Goal: Information Seeking & Learning: Learn about a topic

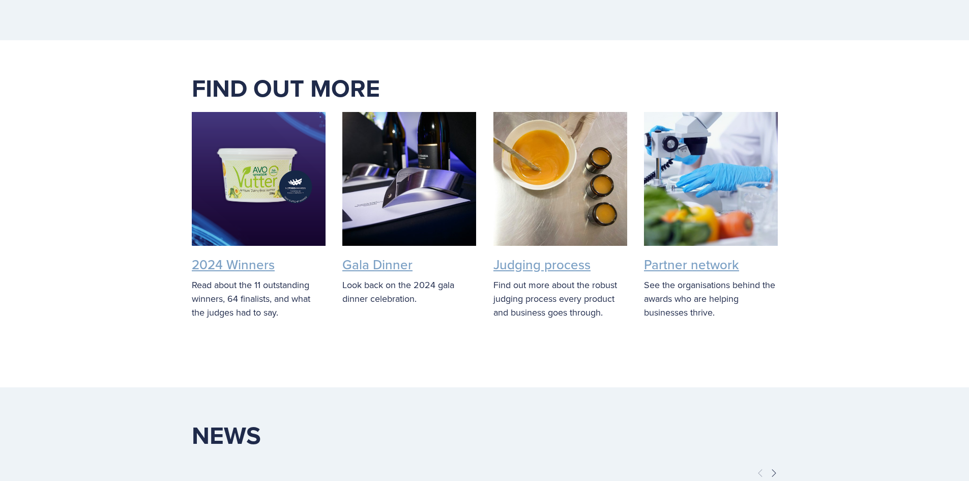
scroll to position [2747, 0]
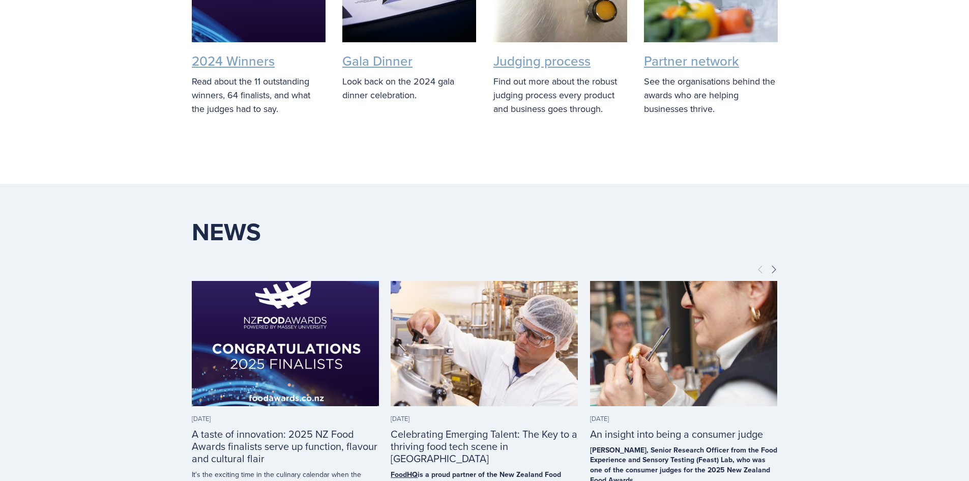
click at [287, 325] on img at bounding box center [285, 343] width 187 height 187
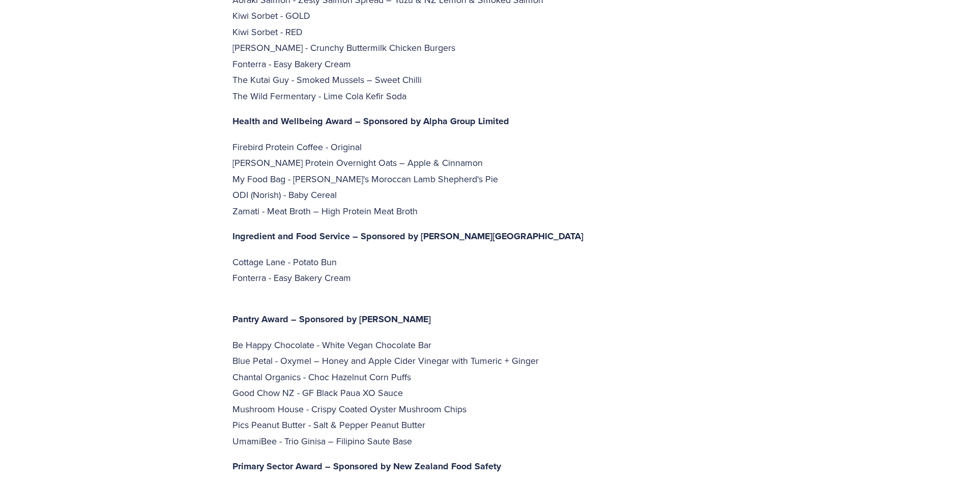
scroll to position [2391, 0]
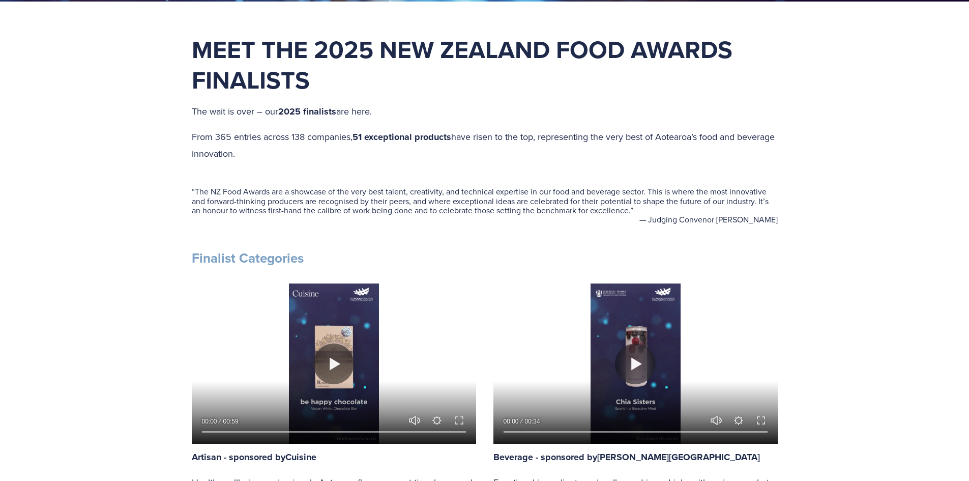
scroll to position [560, 0]
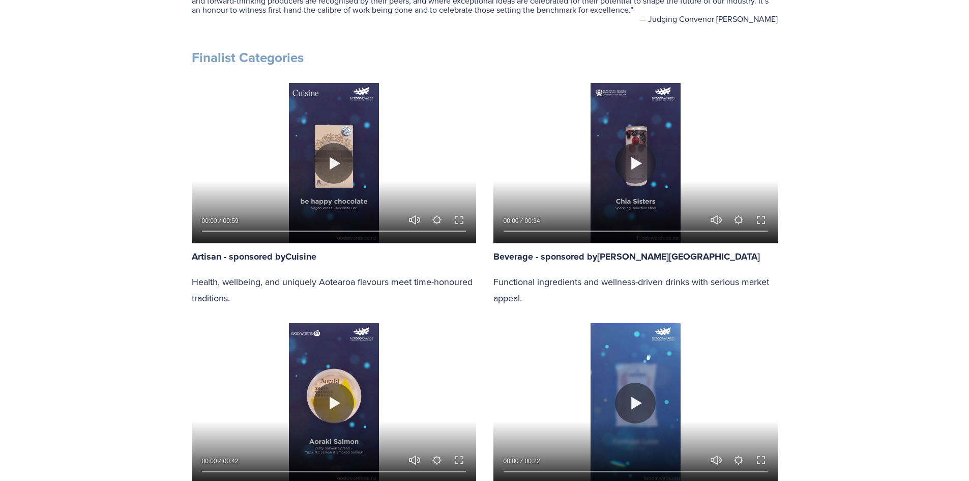
click at [313, 256] on strong "Cuisine" at bounding box center [300, 256] width 31 height 13
click at [334, 162] on button "Play" at bounding box center [333, 163] width 41 height 41
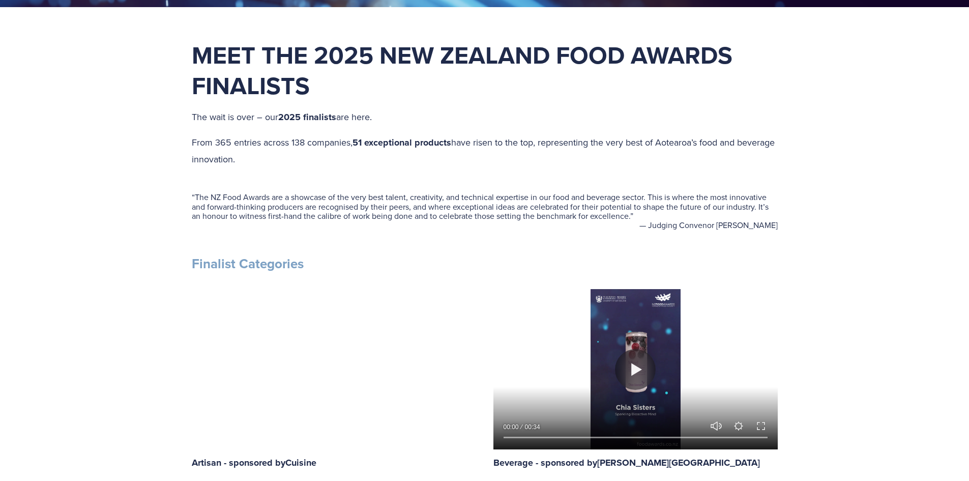
scroll to position [305, 0]
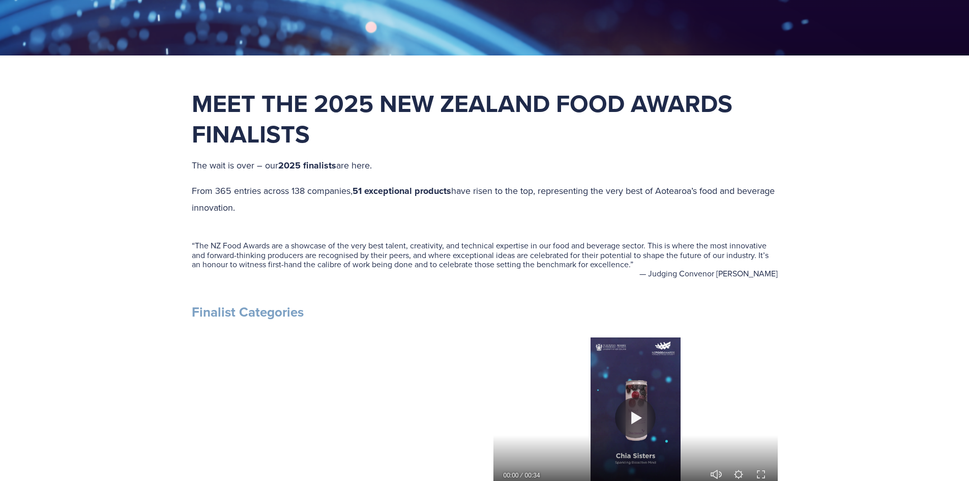
type input "35.42"
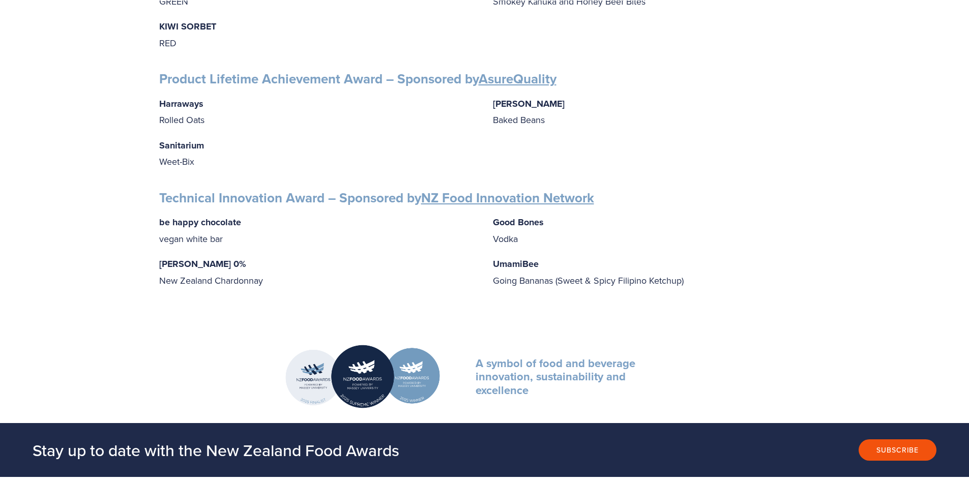
scroll to position [1424, 0]
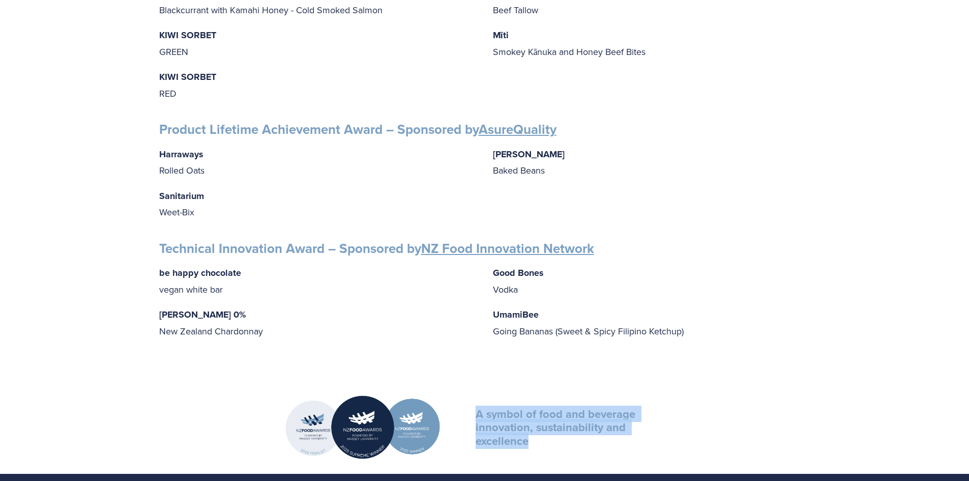
drag, startPoint x: 477, startPoint y: 412, endPoint x: 609, endPoint y: 450, distance: 137.2
click at [609, 450] on div "A symbol of food and beverage innovation, sustainability and excellence" at bounding box center [570, 426] width 236 height 87
copy strong "A symbol of food and beverage innovation, sustainability and excellence"
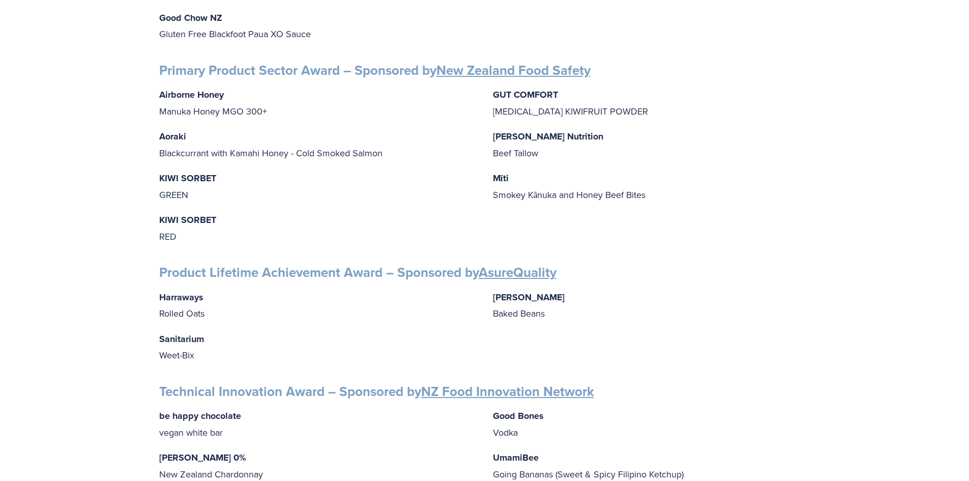
scroll to position [1332, 0]
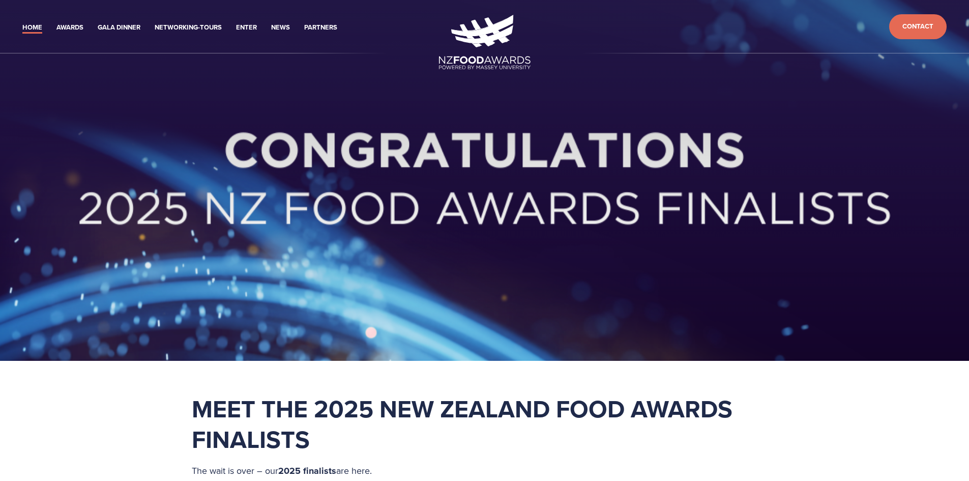
scroll to position [305, 0]
